Goal: Ask a question: Seek information or help from site administrators or community

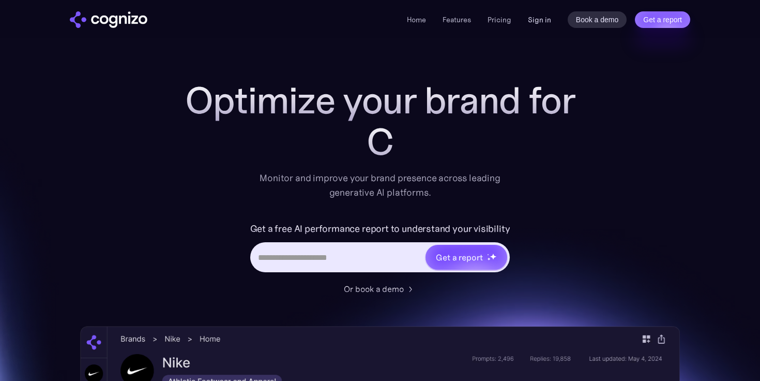
click at [544, 18] on link "Sign in" at bounding box center [539, 19] width 23 height 12
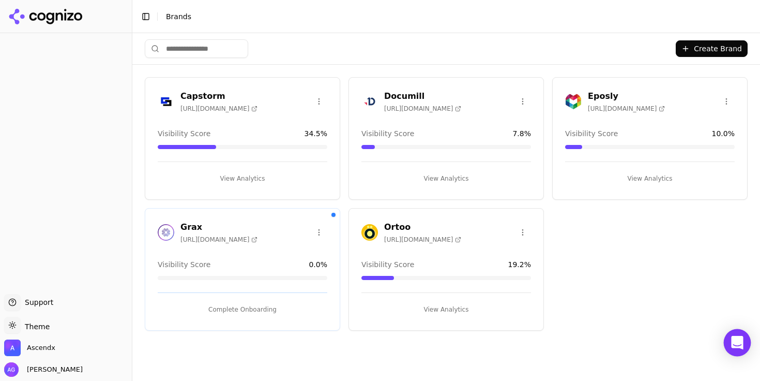
click at [732, 345] on icon "Open Intercom Messenger" at bounding box center [737, 342] width 13 height 13
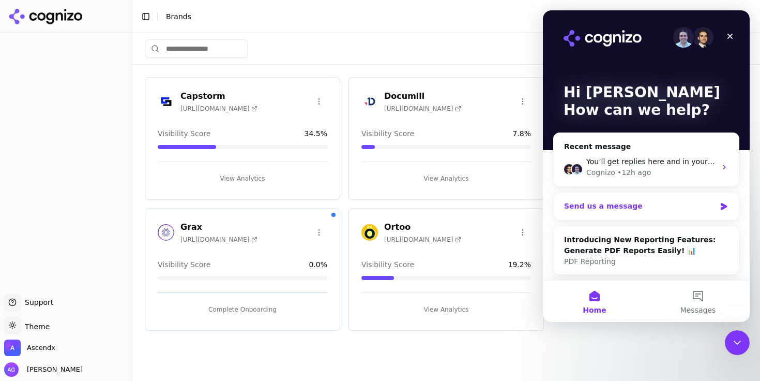
click at [645, 209] on div "Send us a message" at bounding box center [640, 206] width 152 height 11
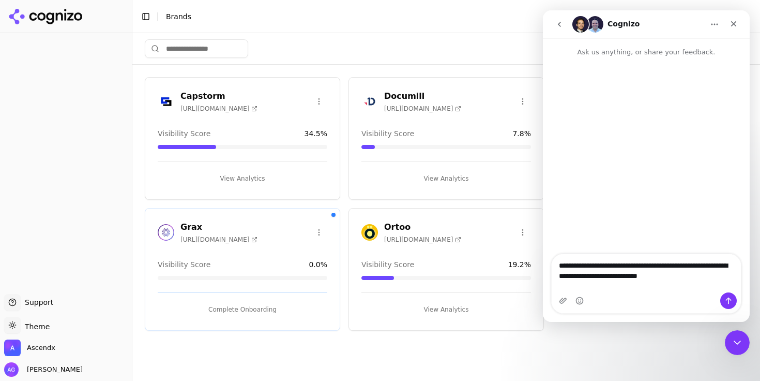
type textarea "**********"
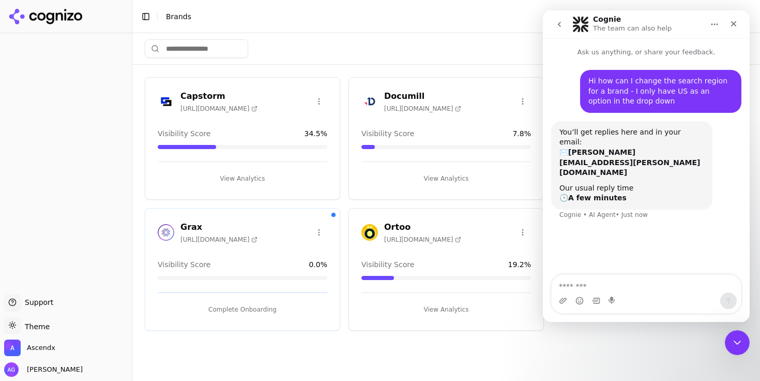
click at [401, 99] on h3 "Documill" at bounding box center [422, 96] width 77 height 12
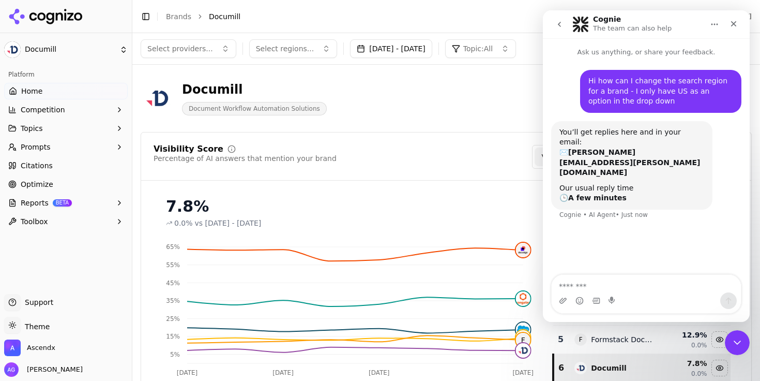
click at [391, 215] on div "7.8%" at bounding box center [349, 206] width 366 height 19
click at [561, 24] on icon "go back" at bounding box center [559, 24] width 8 height 8
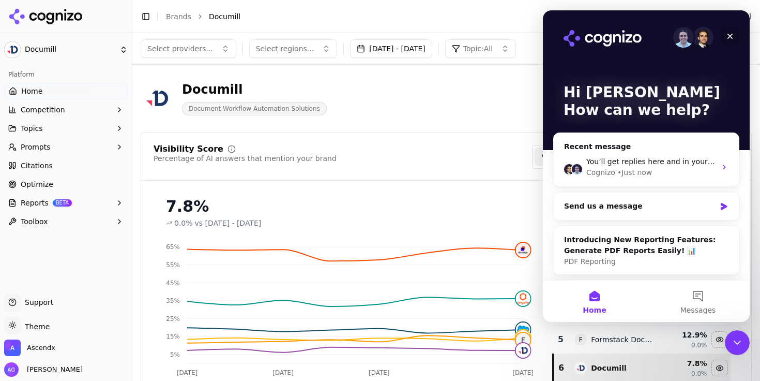
click at [733, 35] on icon "Close" at bounding box center [730, 36] width 8 height 8
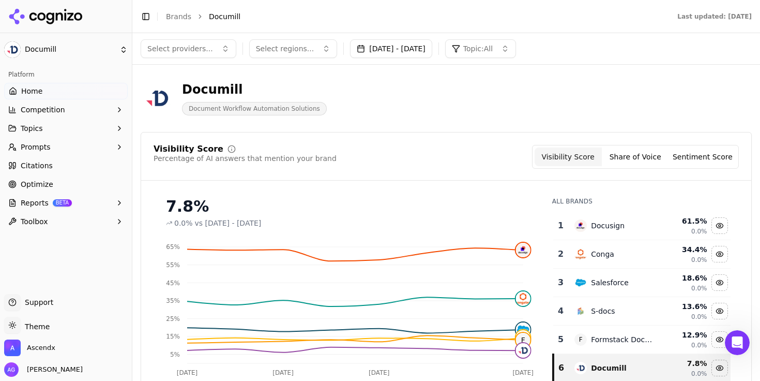
click at [287, 51] on span "Select regions..." at bounding box center [285, 48] width 58 height 10
click at [213, 47] on button "Select providers..." at bounding box center [189, 48] width 96 height 19
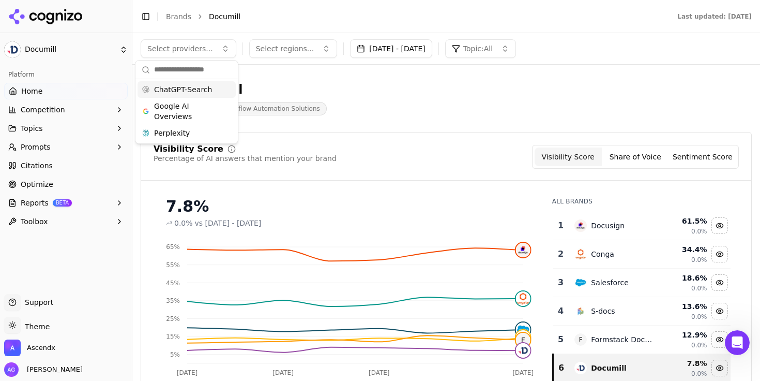
click at [174, 85] on span "ChatGPT-Search" at bounding box center [183, 89] width 58 height 10
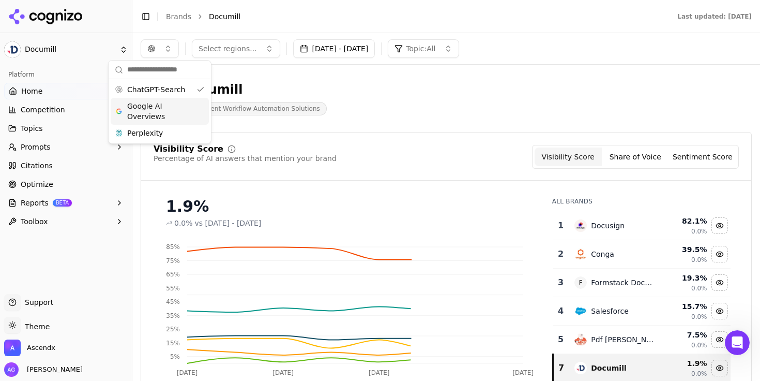
click at [145, 116] on span "Google AI Overviews" at bounding box center [159, 111] width 65 height 21
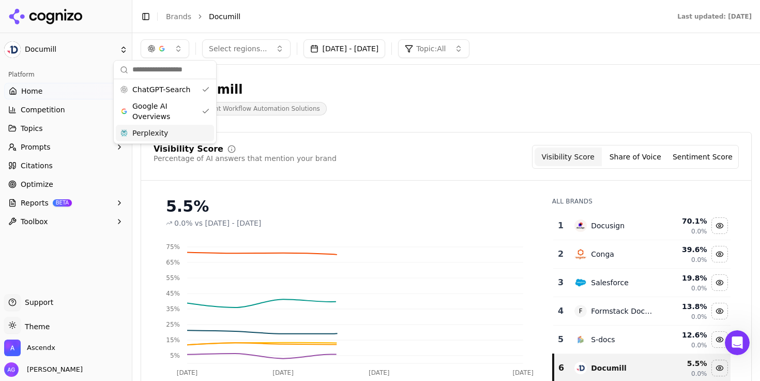
click at [149, 137] on span "Perplexity" at bounding box center [150, 133] width 36 height 10
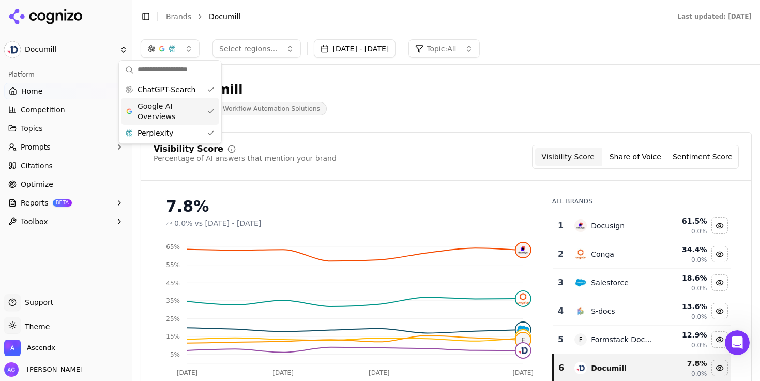
click at [357, 49] on button "Sep 02, 2025 - Oct 02, 2025" at bounding box center [355, 48] width 82 height 19
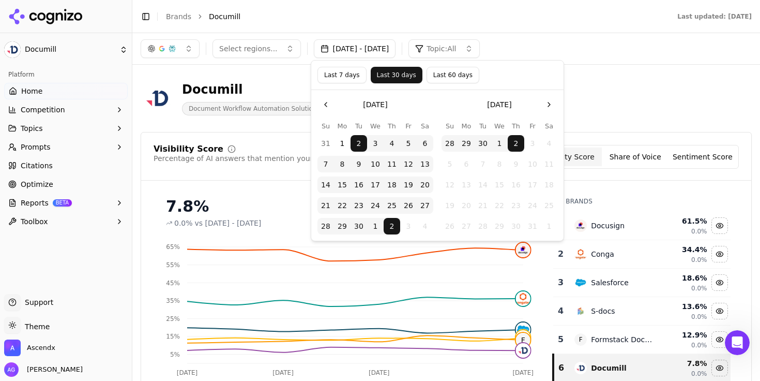
click at [393, 73] on button "Last 30 days" at bounding box center [397, 75] width 52 height 17
click at [515, 73] on div "Last 7 days Last 30 days Last 60 days" at bounding box center [437, 75] width 240 height 17
click at [272, 50] on span "Select regions..." at bounding box center [248, 48] width 58 height 10
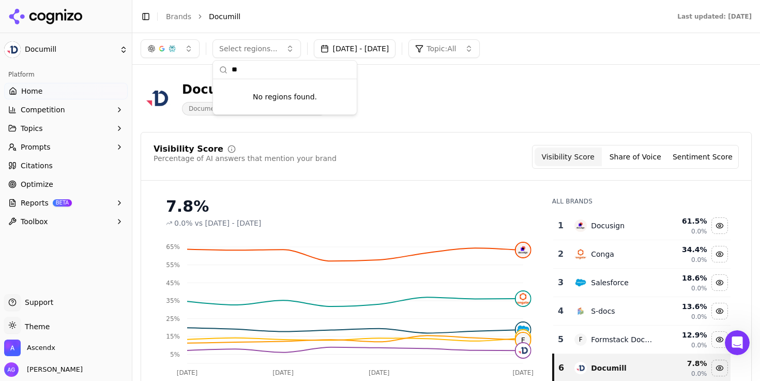
type input "*"
click at [47, 345] on span "Ascendx" at bounding box center [41, 347] width 28 height 9
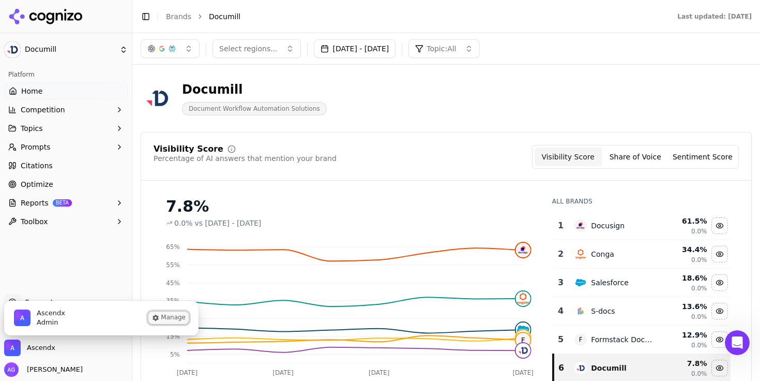
click at [169, 317] on button "Manage" at bounding box center [168, 317] width 40 height 12
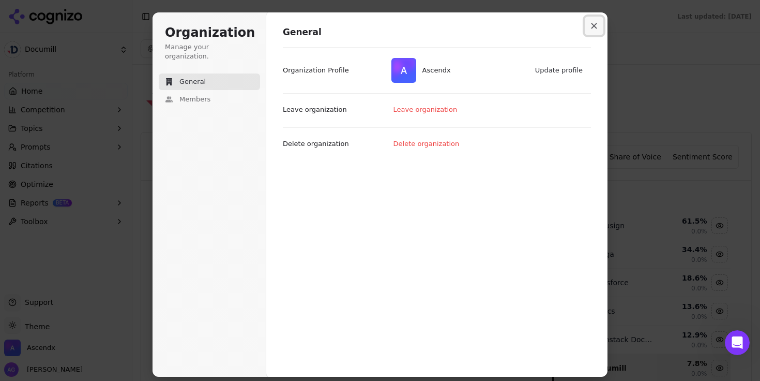
click at [594, 24] on icon "Close modal" at bounding box center [594, 26] width 6 height 6
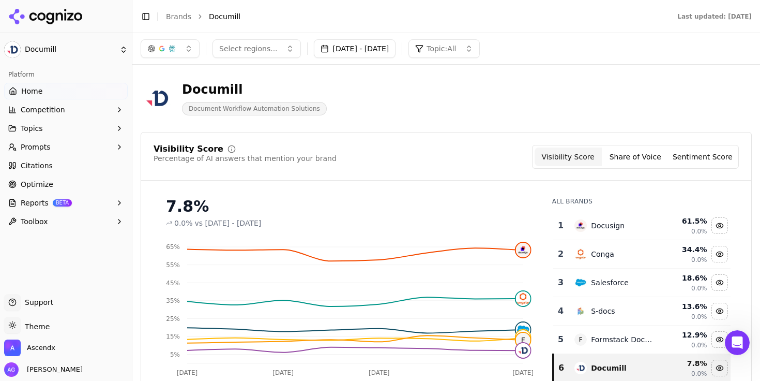
click at [19, 88] on link "Home" at bounding box center [66, 91] width 124 height 17
click at [31, 89] on span "Home" at bounding box center [31, 91] width 21 height 10
click at [35, 109] on span "Competition" at bounding box center [43, 109] width 44 height 10
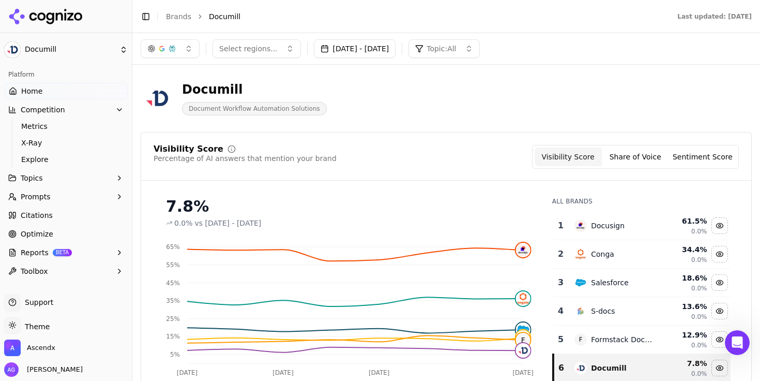
click at [42, 269] on span "Toolbox" at bounding box center [34, 271] width 27 height 10
click at [119, 271] on icon "button" at bounding box center [119, 271] width 8 height 8
click at [731, 339] on icon "Open Intercom Messenger" at bounding box center [736, 340] width 17 height 17
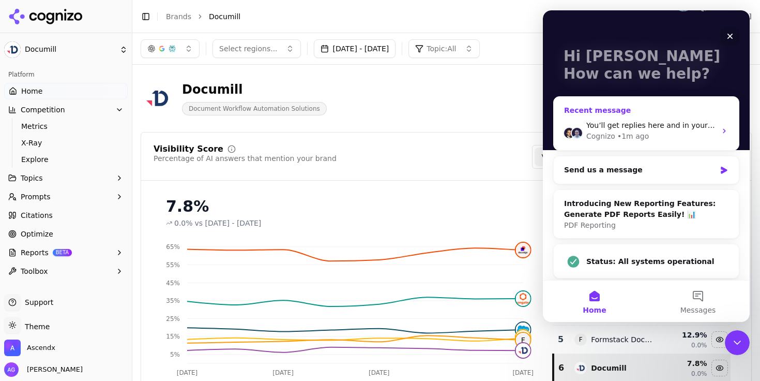
scroll to position [35, 0]
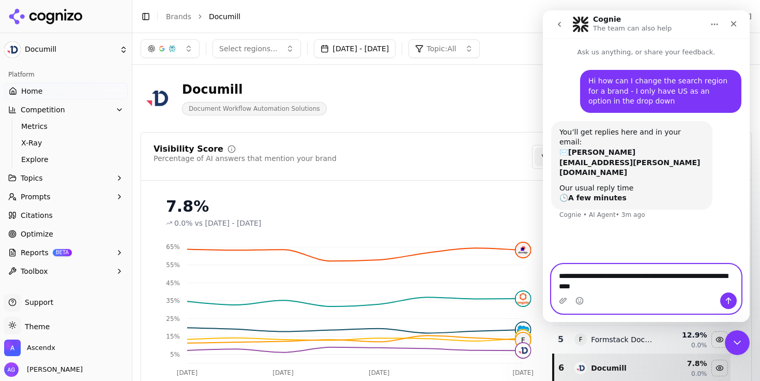
type textarea "**********"
